Goal: Task Accomplishment & Management: Complete application form

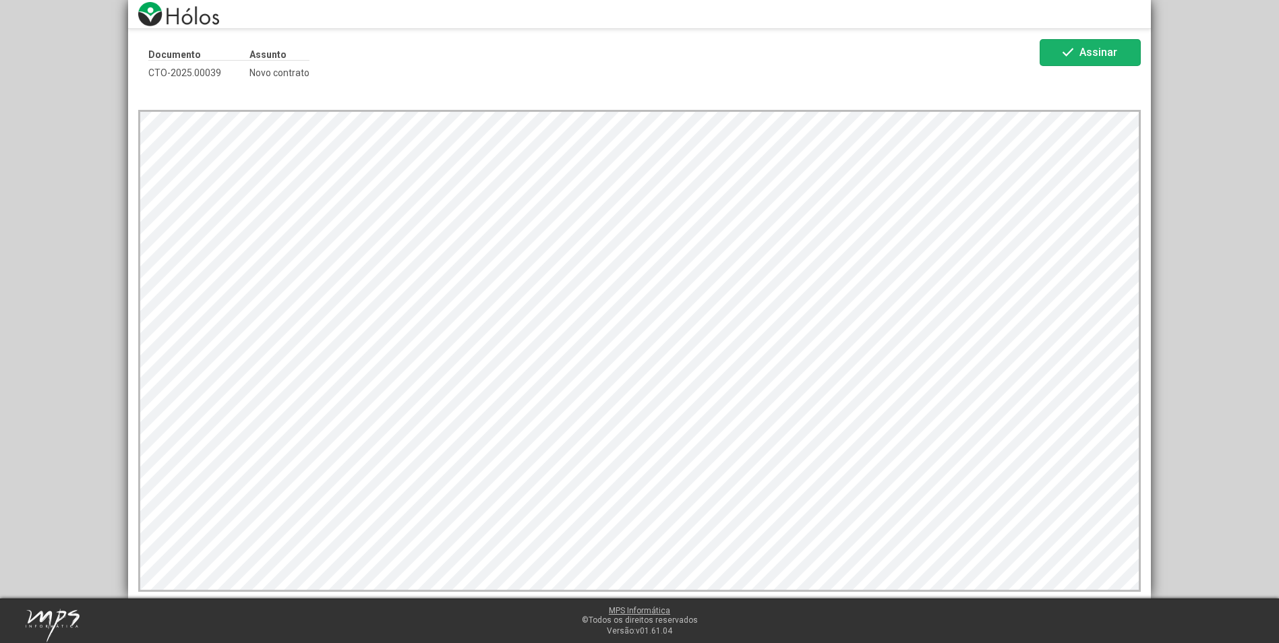
click at [1094, 49] on span "Assinar" at bounding box center [1098, 52] width 38 height 13
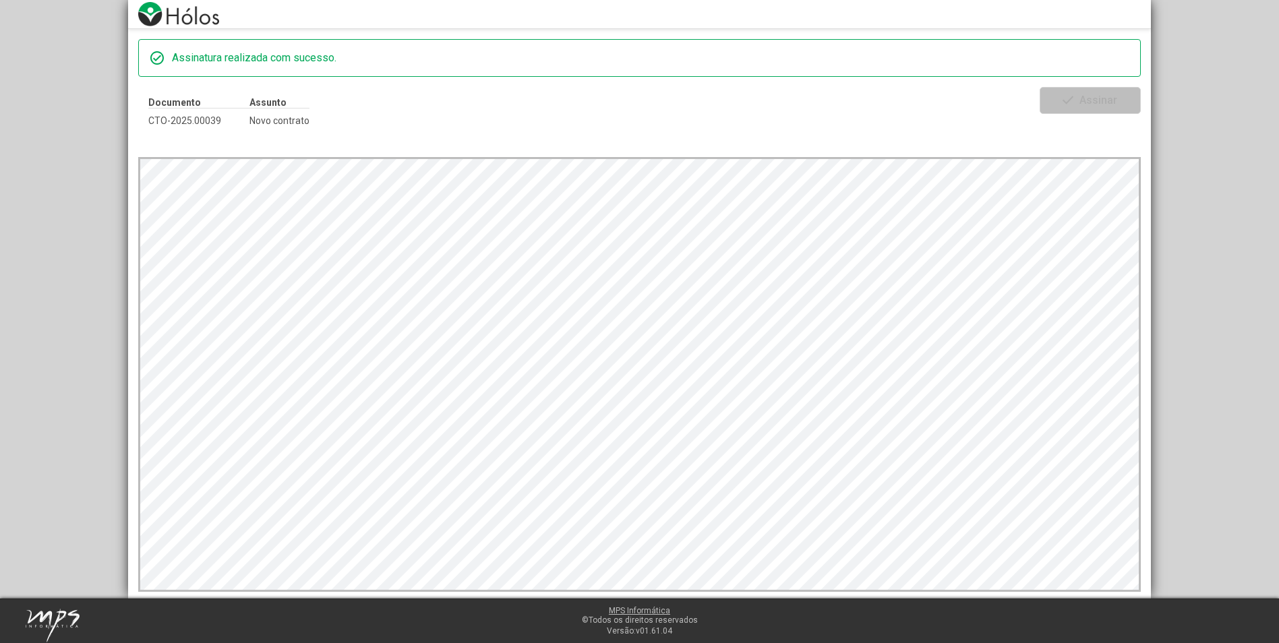
drag, startPoint x: 902, startPoint y: 100, endPoint x: 895, endPoint y: 102, distance: 6.9
click at [898, 100] on div "Documento CTO-2025.00039 Assunto Novo contrato" at bounding box center [588, 111] width 901 height 49
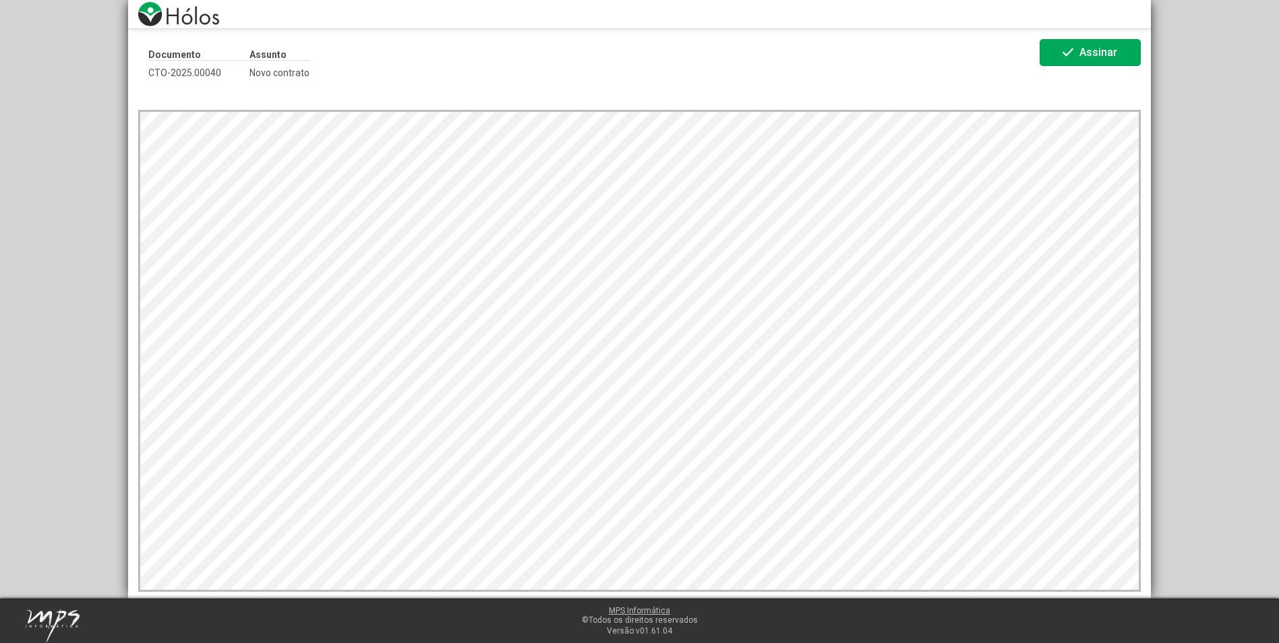
click at [1070, 51] on mat-icon "check" at bounding box center [1068, 52] width 16 height 16
